Goal: Use online tool/utility: Use online tool/utility

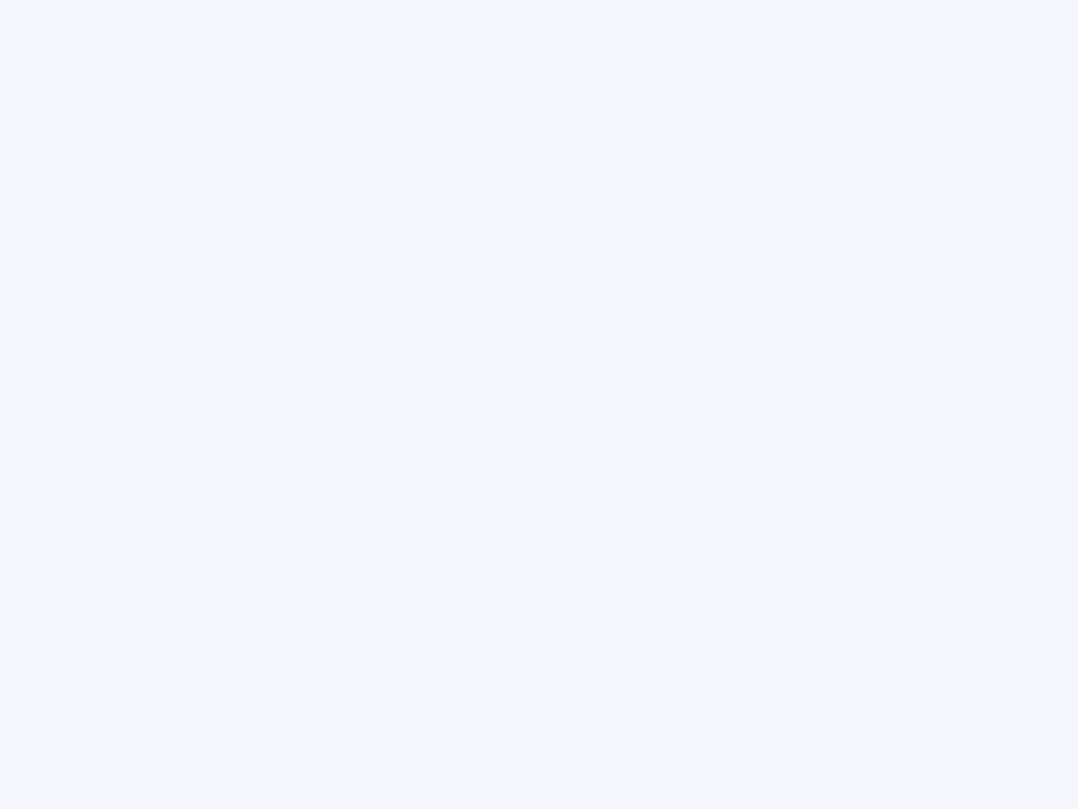
click at [539, 404] on div at bounding box center [539, 404] width 1078 height 809
